Goal: Find specific page/section: Find specific page/section

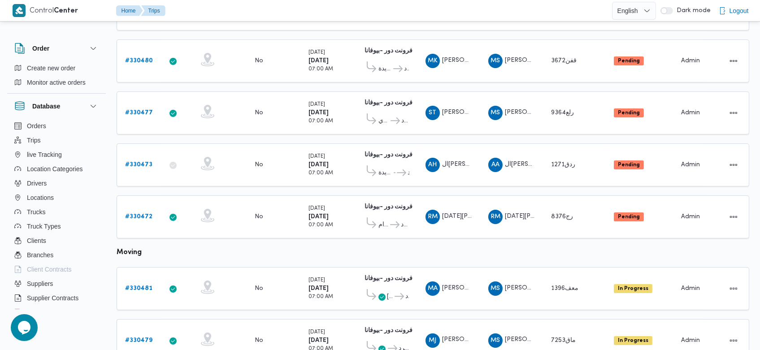
scroll to position [300, 0]
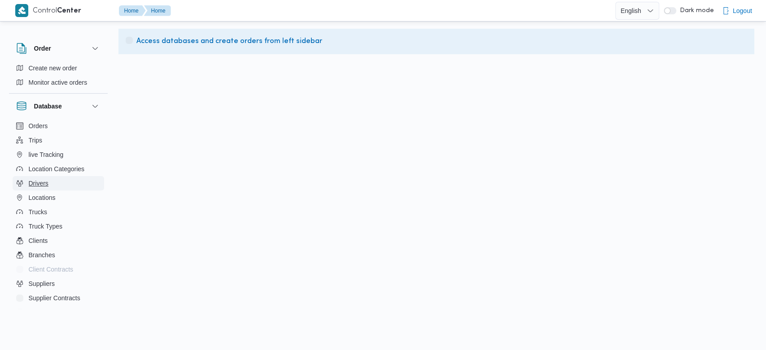
click at [42, 181] on span "Drivers" at bounding box center [39, 183] width 20 height 11
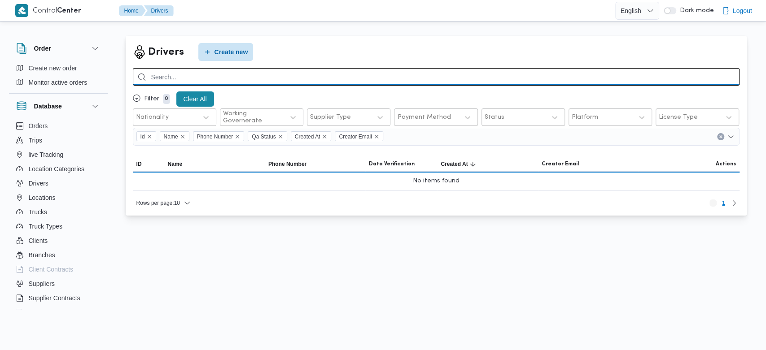
click at [302, 78] on input "search" at bounding box center [436, 76] width 606 height 17
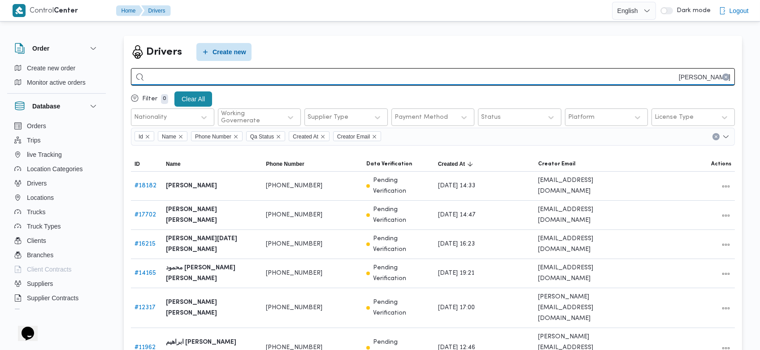
click at [530, 75] on input "ابو بكر" at bounding box center [433, 76] width 604 height 17
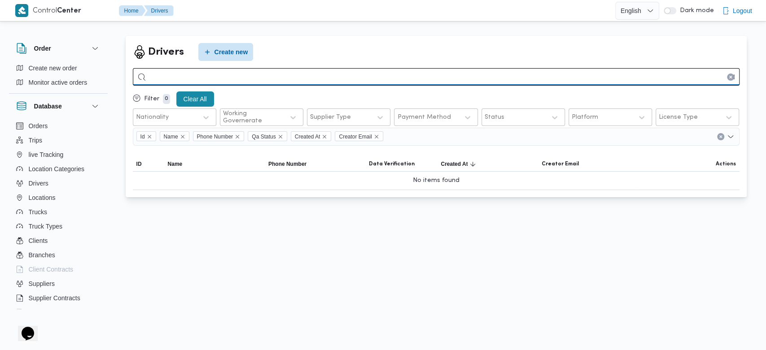
type input "ا"
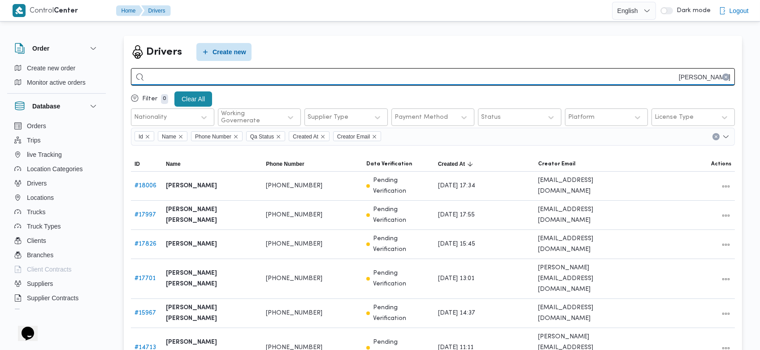
click at [660, 81] on input "محمد عثمان" at bounding box center [433, 76] width 604 height 17
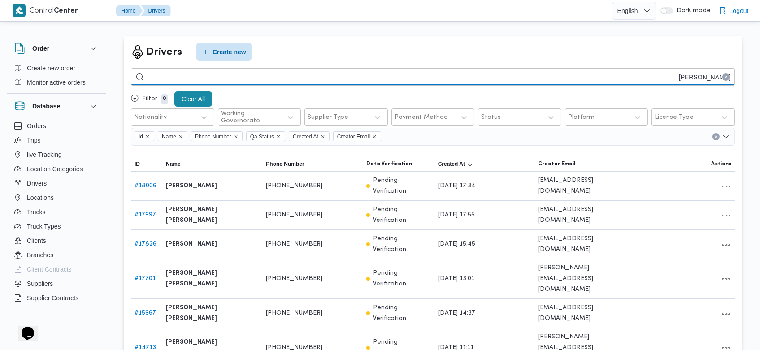
type input "مصطفي اسماعيل"
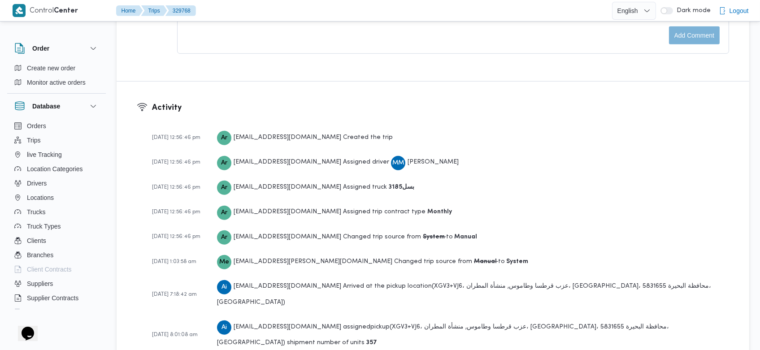
scroll to position [1325, 0]
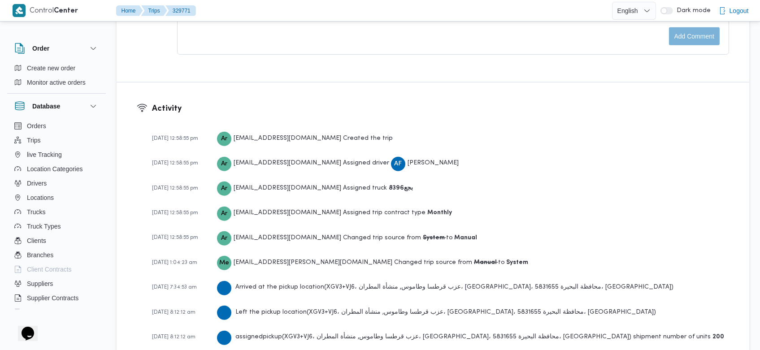
scroll to position [1325, 0]
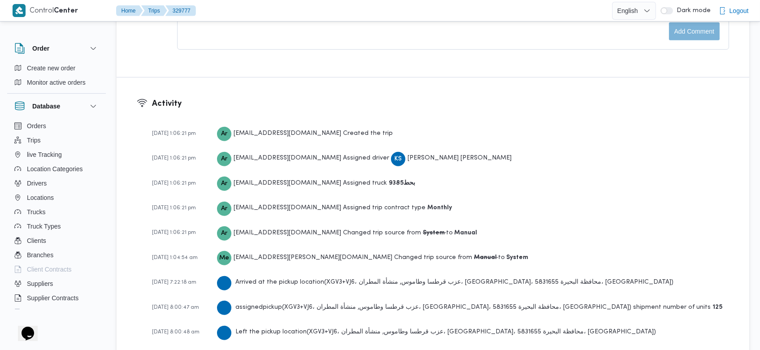
scroll to position [1350, 0]
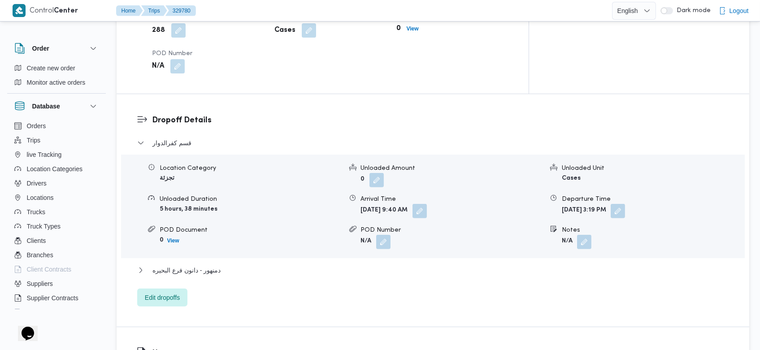
scroll to position [1350, 0]
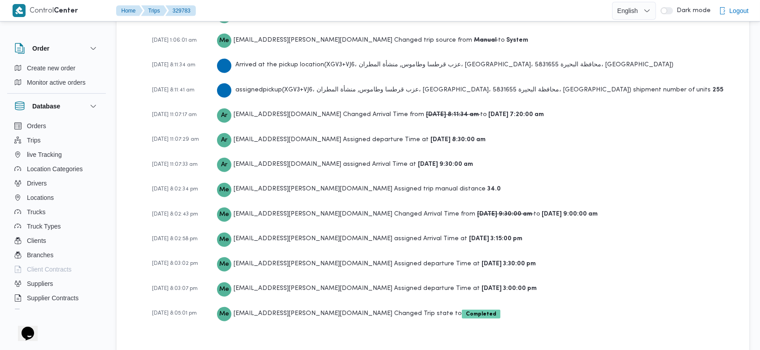
scroll to position [1401, 0]
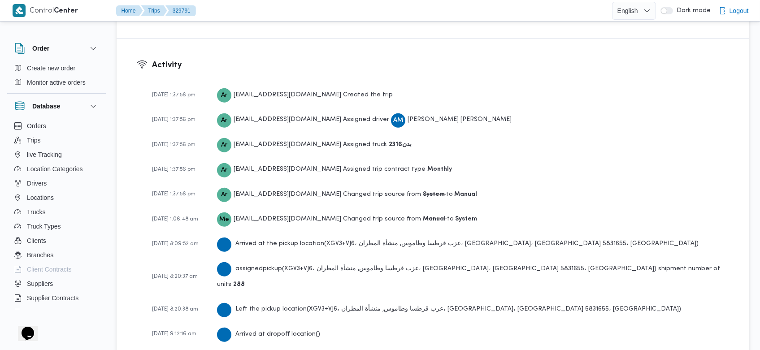
scroll to position [1350, 0]
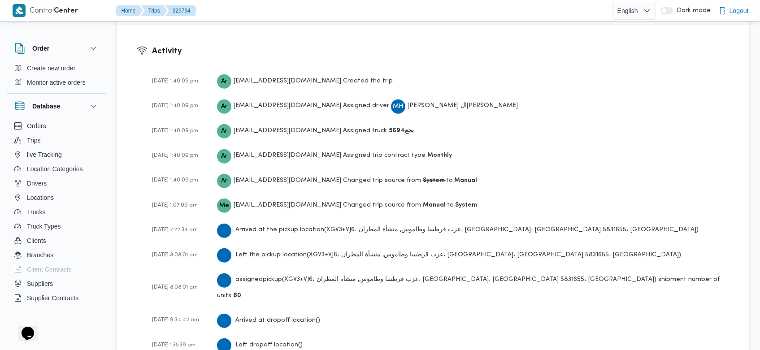
scroll to position [1325, 0]
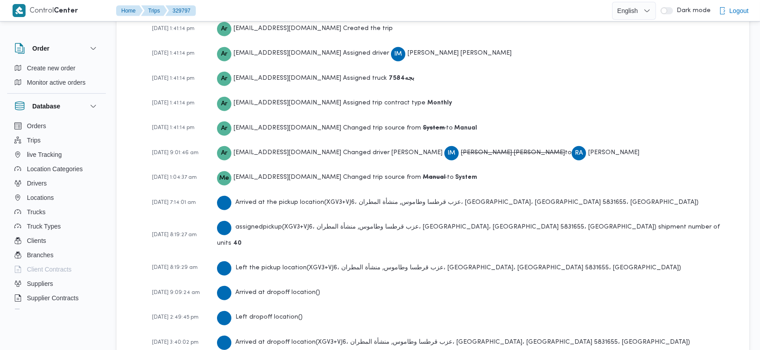
scroll to position [1350, 0]
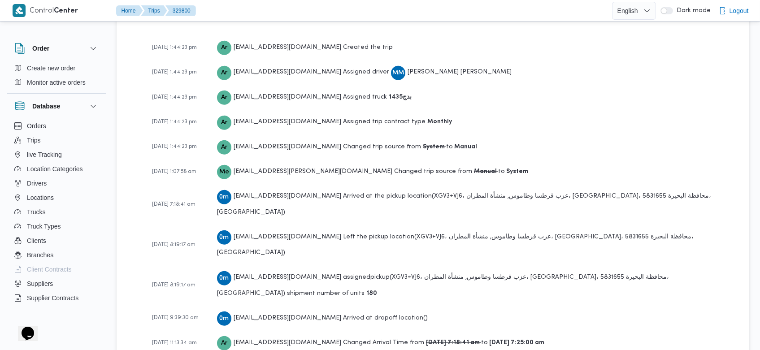
scroll to position [1350, 0]
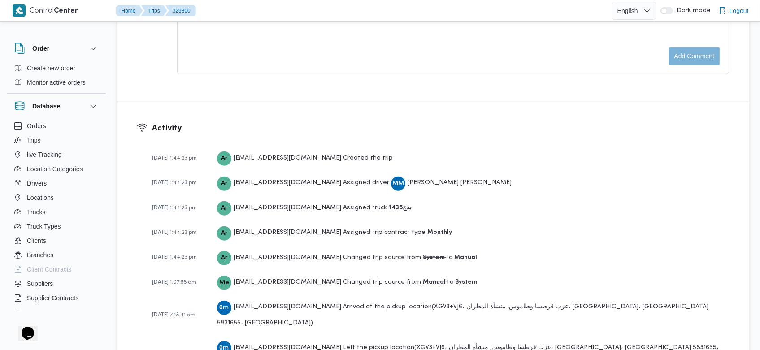
scroll to position [1350, 0]
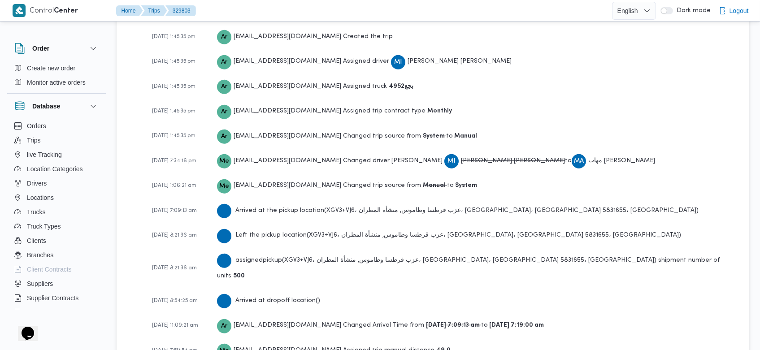
scroll to position [1402, 0]
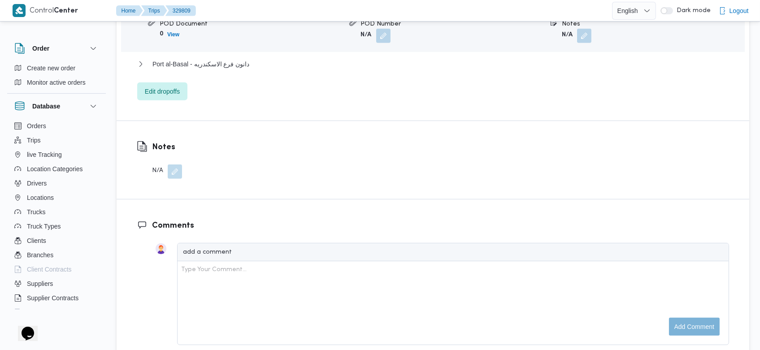
scroll to position [1350, 0]
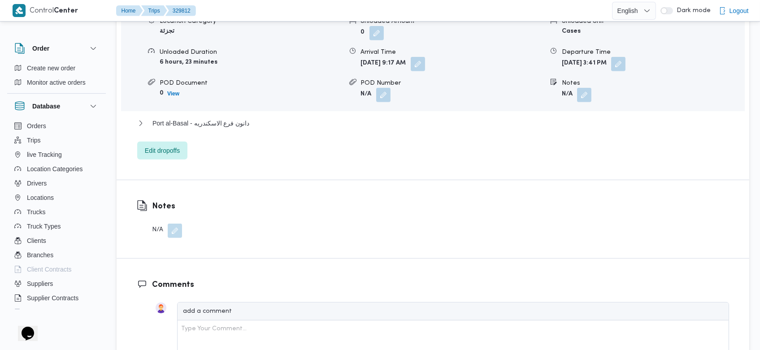
scroll to position [1350, 0]
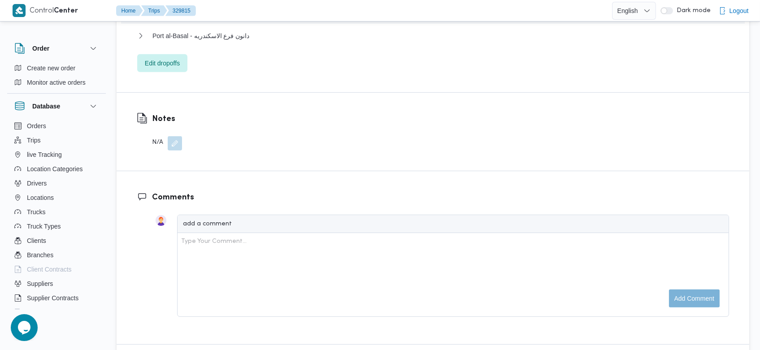
scroll to position [1350, 0]
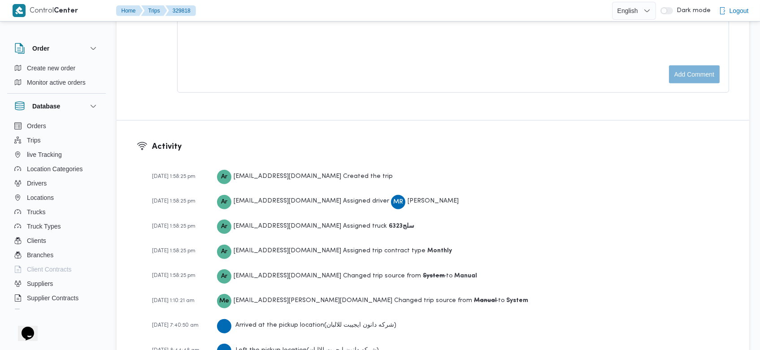
scroll to position [1376, 0]
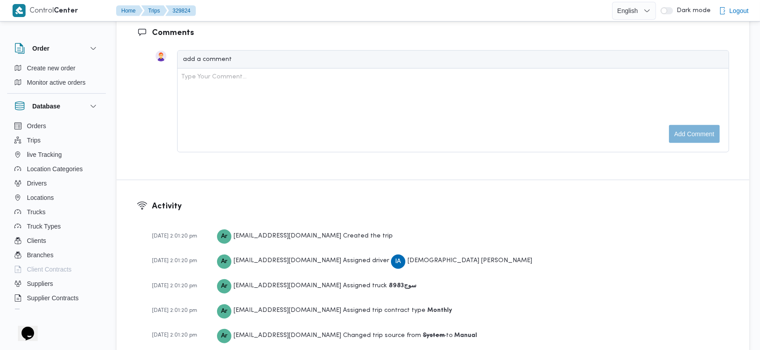
scroll to position [1402, 0]
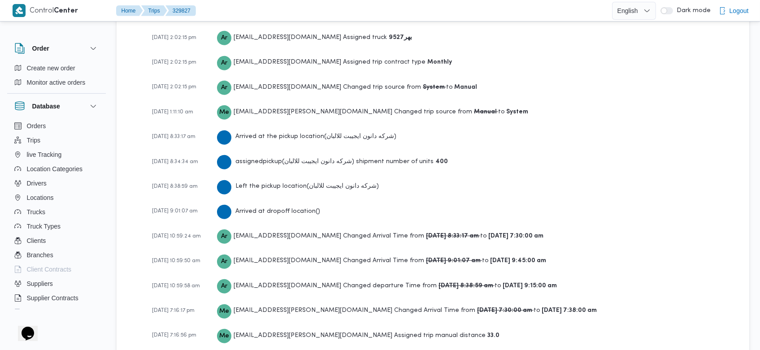
scroll to position [1452, 0]
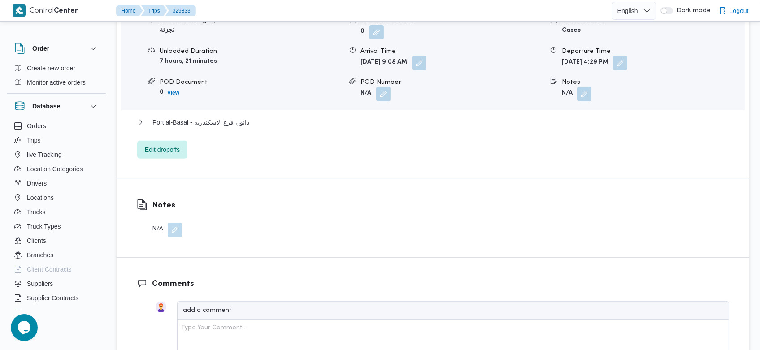
scroll to position [1376, 0]
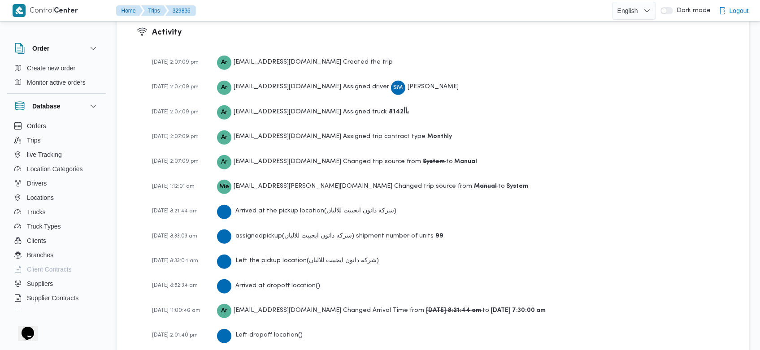
scroll to position [1350, 0]
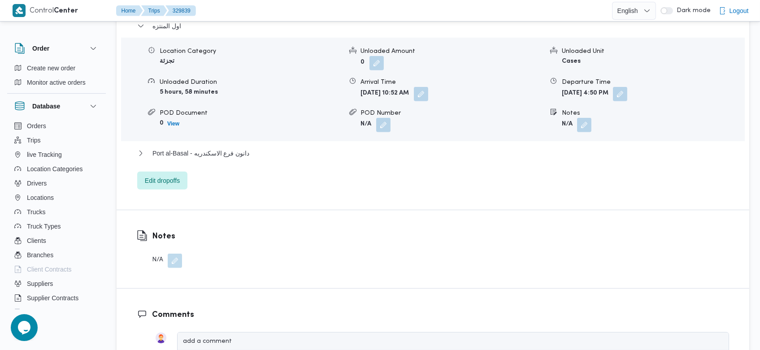
scroll to position [1402, 0]
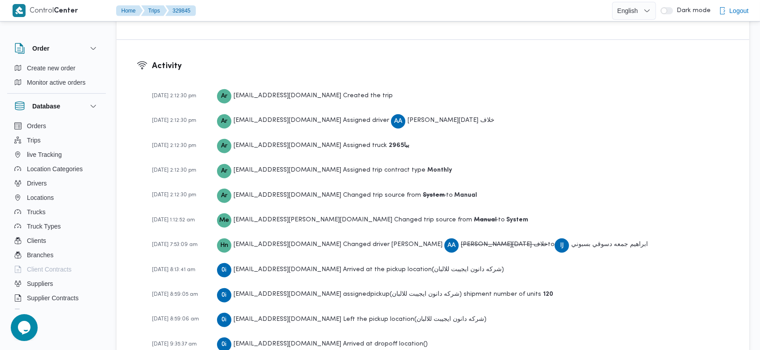
scroll to position [1402, 0]
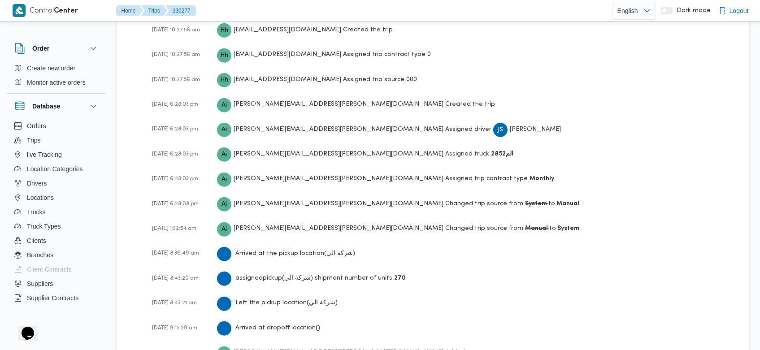
scroll to position [1536, 0]
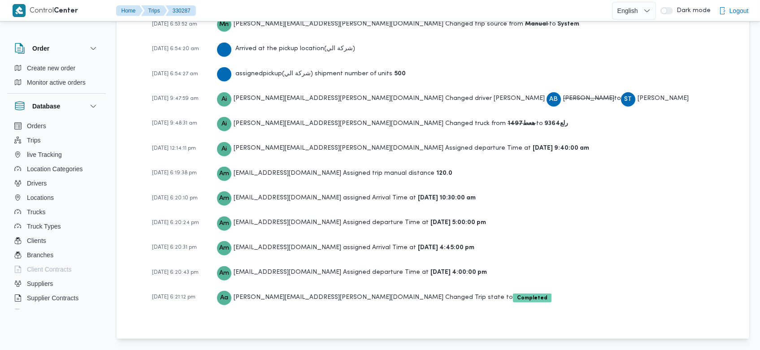
scroll to position [1536, 0]
